Goal: Book appointment/travel/reservation

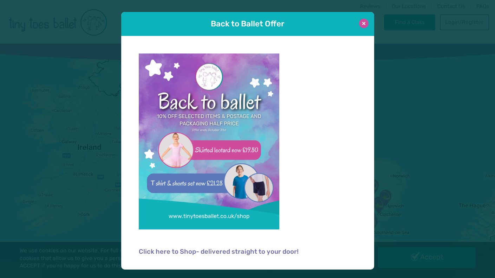
click at [363, 24] on button at bounding box center [363, 23] width 9 height 9
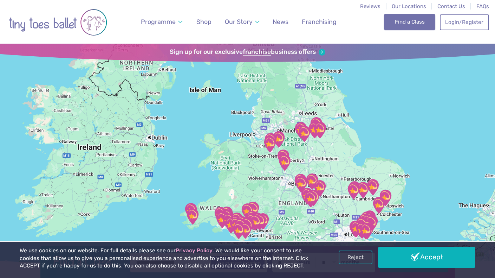
click at [412, 20] on link "Find a Class" at bounding box center [410, 21] width 52 height 15
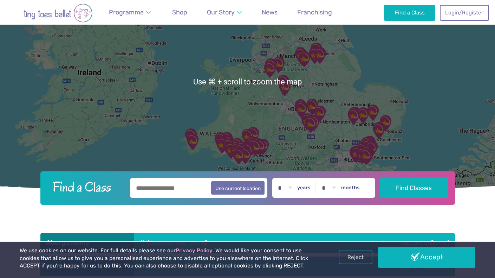
scroll to position [78, 0]
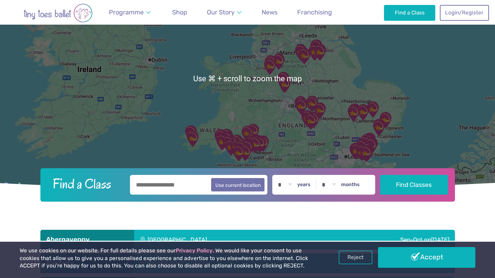
click at [200, 183] on input "text" at bounding box center [199, 185] width 138 height 20
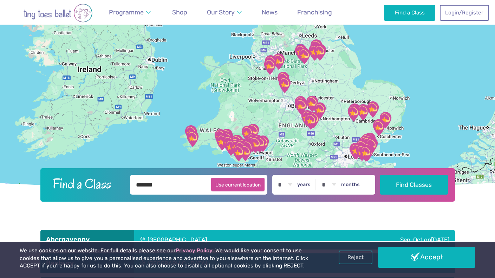
click at [234, 183] on button "Use current location" at bounding box center [238, 183] width 54 height 13
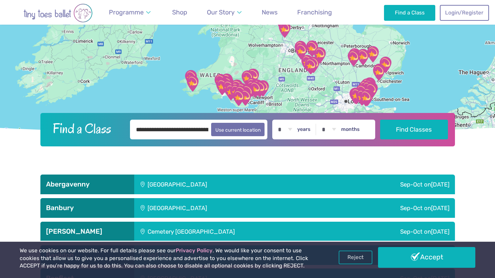
scroll to position [133, 0]
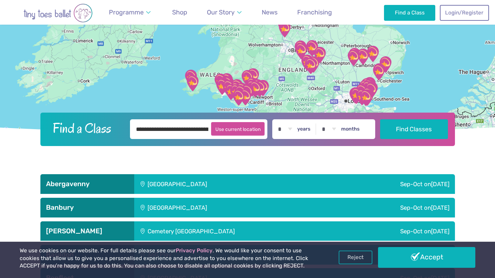
click at [254, 129] on button "Use current location" at bounding box center [238, 128] width 54 height 13
type input "**********"
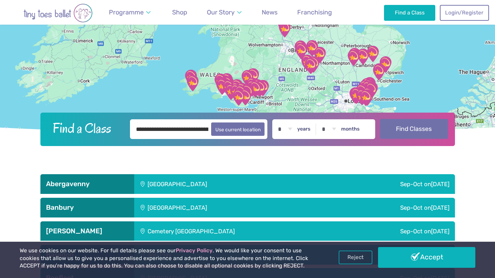
click at [441, 127] on button "Find Classes" at bounding box center [414, 129] width 68 height 20
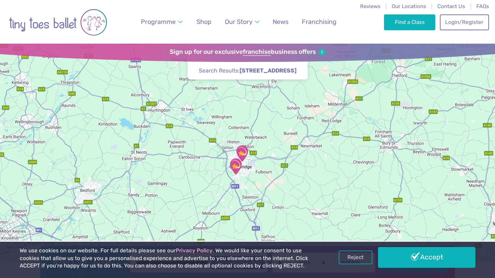
scroll to position [12, 0]
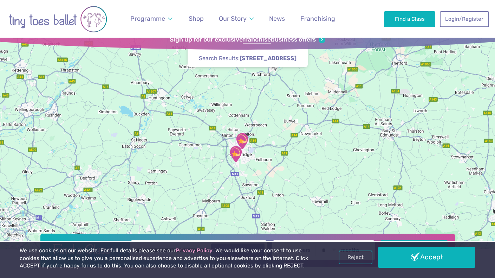
click at [242, 140] on img "St Matthew's Church" at bounding box center [242, 141] width 18 height 18
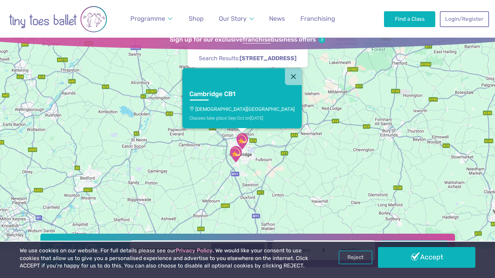
click at [234, 150] on img "Trumpington Village Hall" at bounding box center [236, 154] width 18 height 18
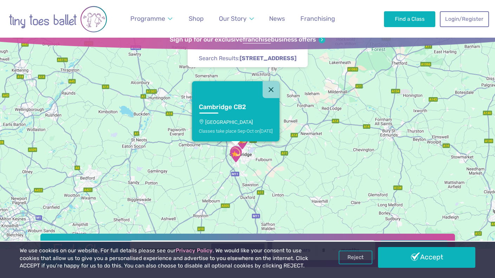
click at [241, 145] on img "Trumpington Village Hall" at bounding box center [236, 154] width 18 height 18
click at [243, 139] on link "Cambridge CB2 Trumpington Village Hall Classes take place Sep-Oct on Saturday" at bounding box center [235, 119] width 87 height 43
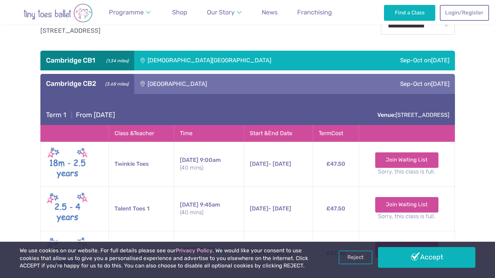
scroll to position [284, 0]
click at [153, 65] on div "[DEMOGRAPHIC_DATA][GEOGRAPHIC_DATA]" at bounding box center [246, 61] width 225 height 20
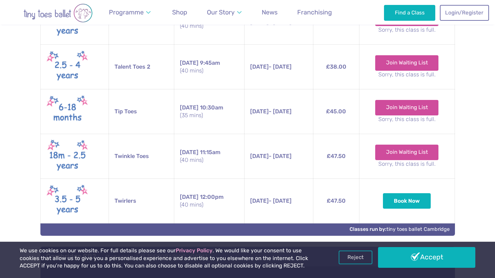
scroll to position [402, 0]
